Goal: Navigation & Orientation: Go to known website

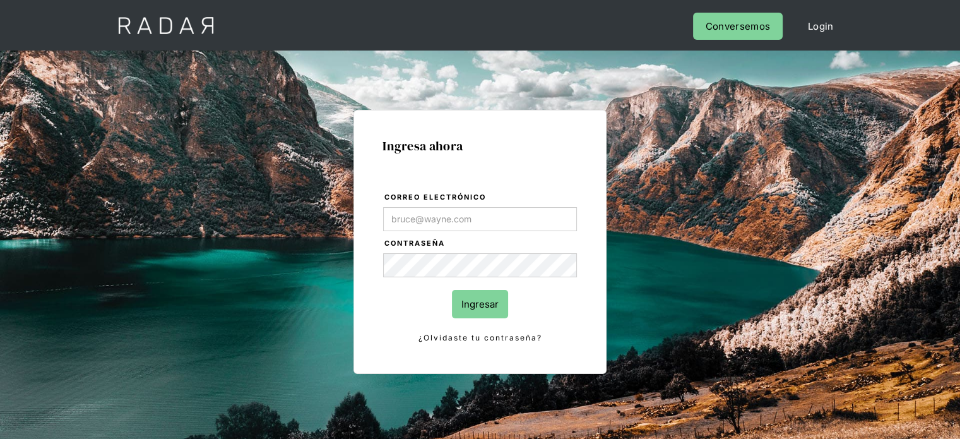
click at [404, 225] on input "Correo electrónico" at bounding box center [480, 219] width 194 height 24
type input "[EMAIL_ADDRESS][DOMAIN_NAME]"
click at [484, 300] on input "Ingresar" at bounding box center [480, 304] width 56 height 28
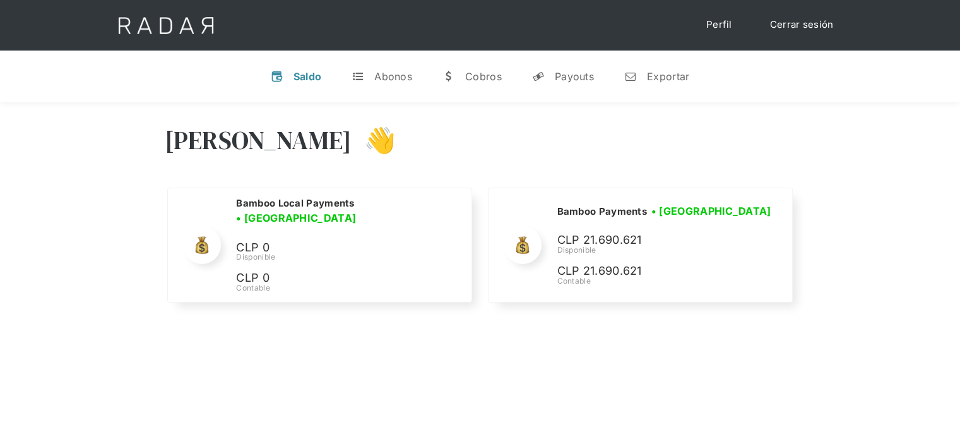
click at [713, 150] on div "Hola Joaquín 👋" at bounding box center [480, 150] width 631 height 76
